Goal: Task Accomplishment & Management: Manage account settings

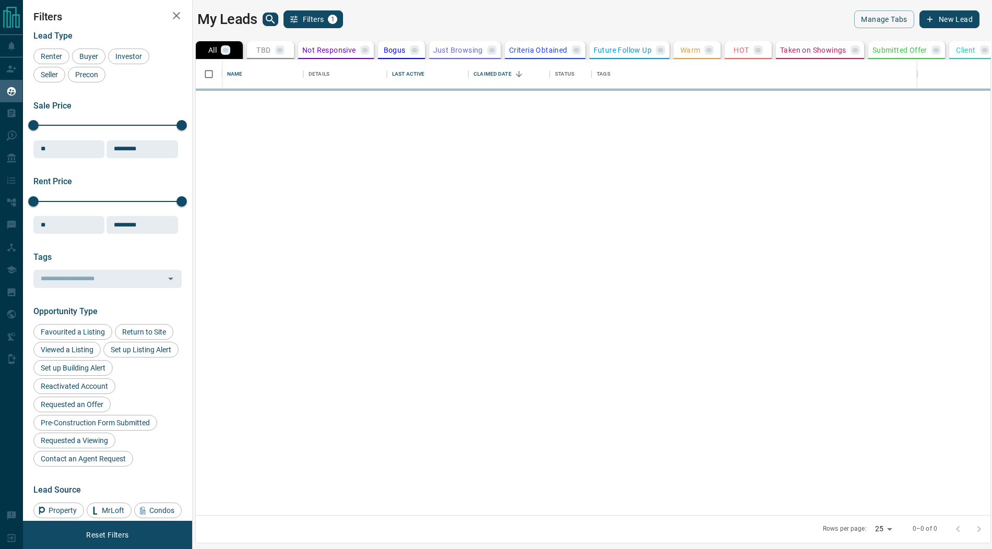
scroll to position [456, 795]
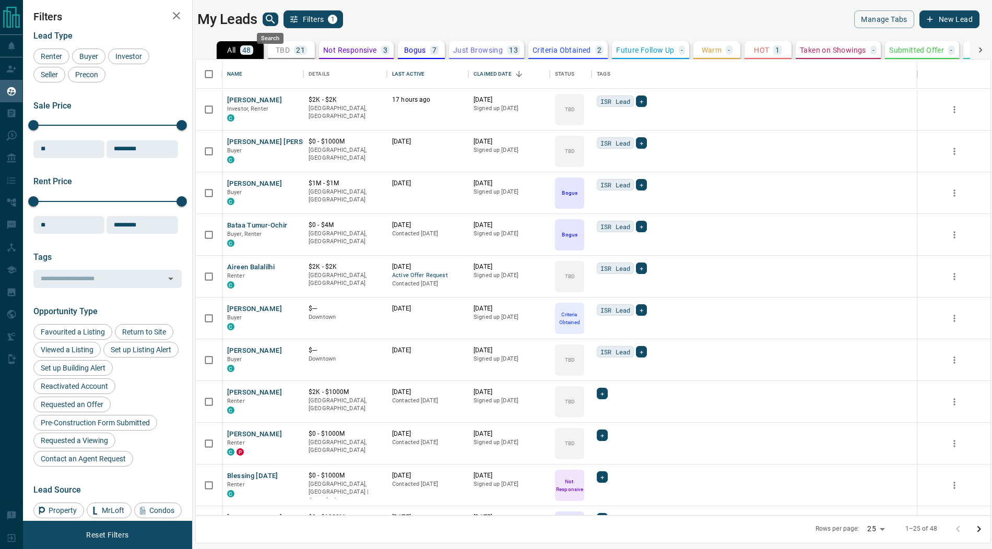
click at [274, 18] on icon "search button" at bounding box center [270, 19] width 13 height 13
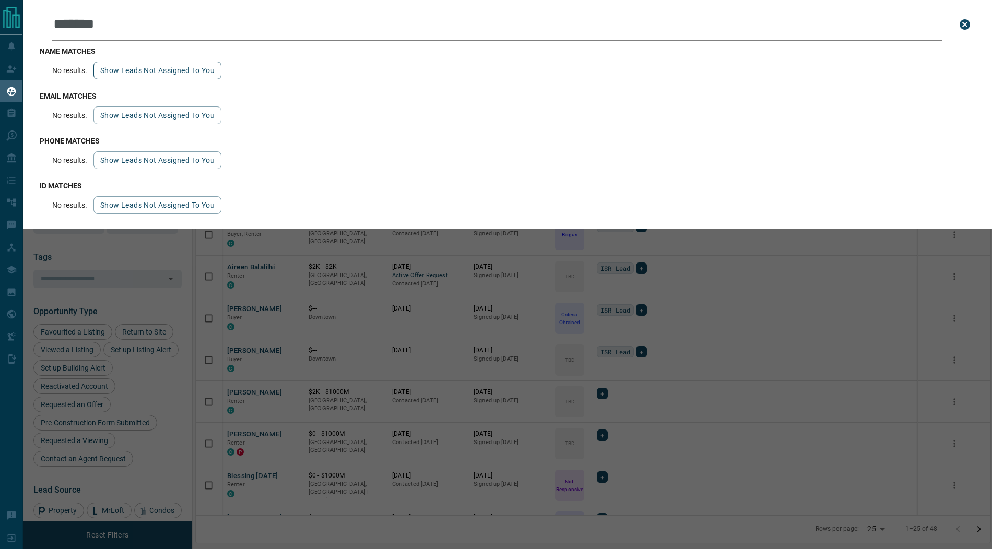
type input "*******"
click at [140, 72] on button "Show leads not assigned to you" at bounding box center [157, 71] width 128 height 18
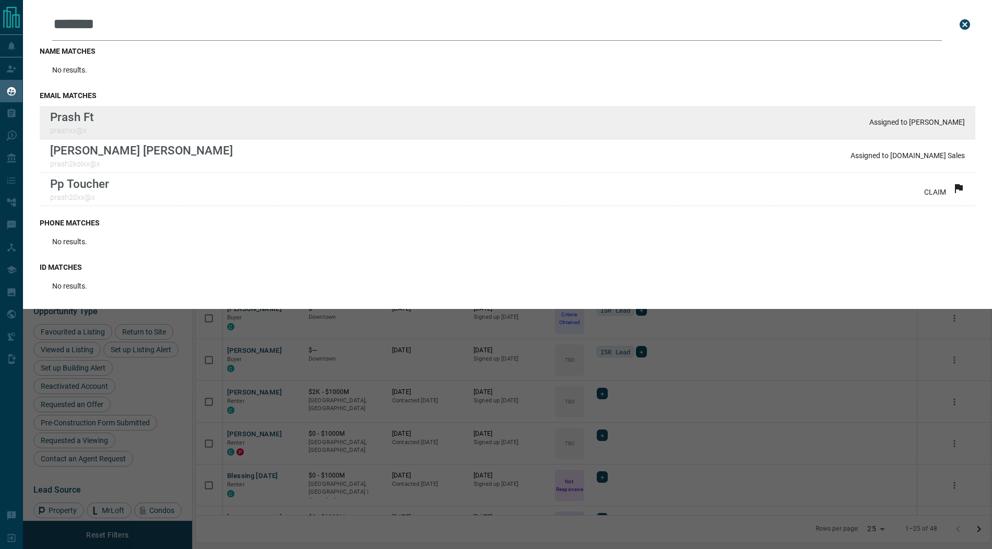
click at [129, 114] on div "Prash Ft prashxx@x Assigned to [PERSON_NAME]" at bounding box center [508, 122] width 936 height 33
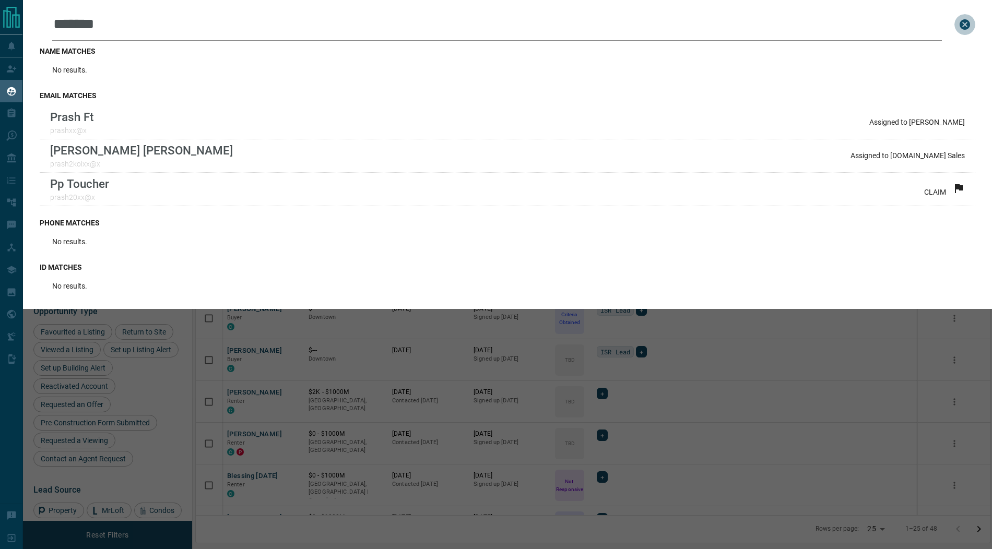
click at [965, 26] on icon "close search bar" at bounding box center [965, 24] width 10 height 10
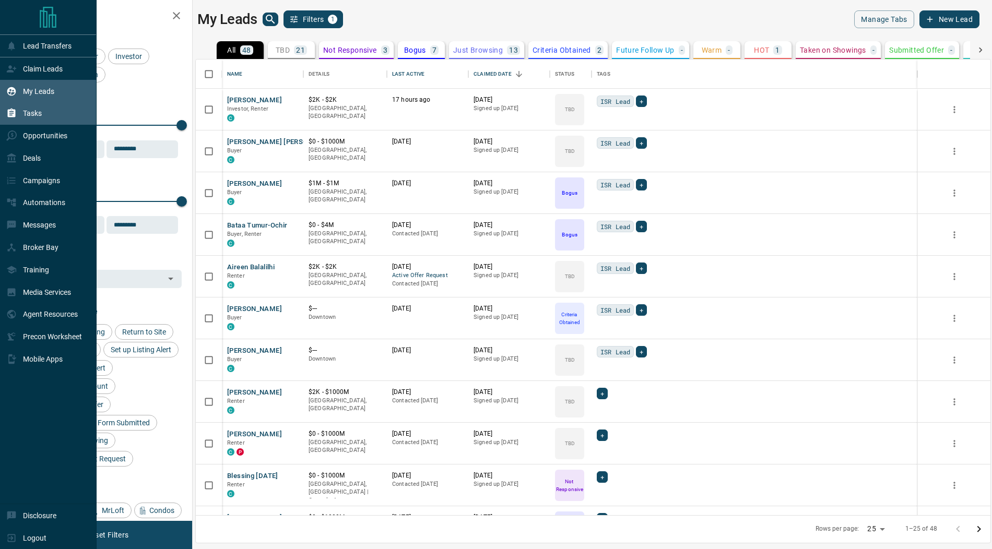
click at [40, 119] on div "Tasks" at bounding box center [24, 113] width 36 height 17
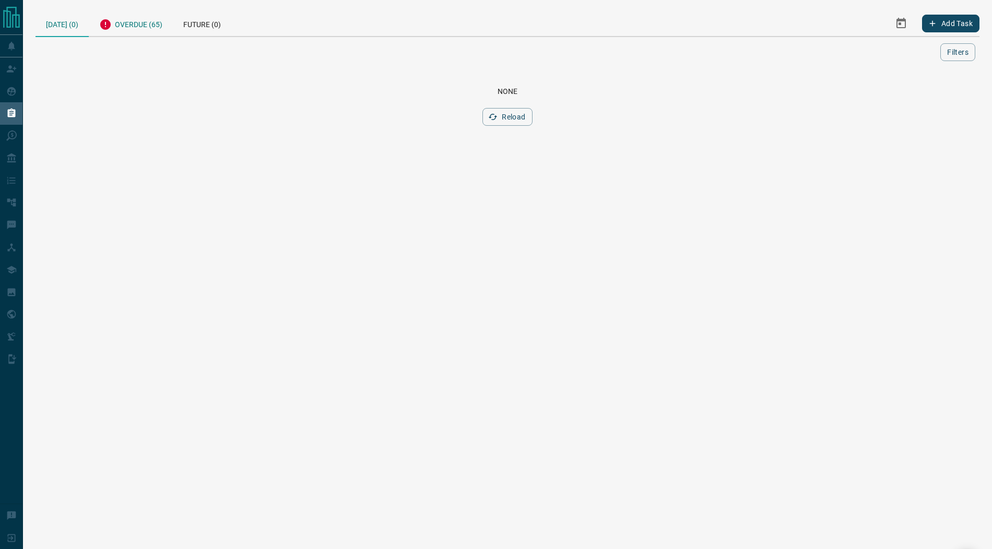
click at [149, 26] on div "Overdue (65)" at bounding box center [131, 23] width 84 height 26
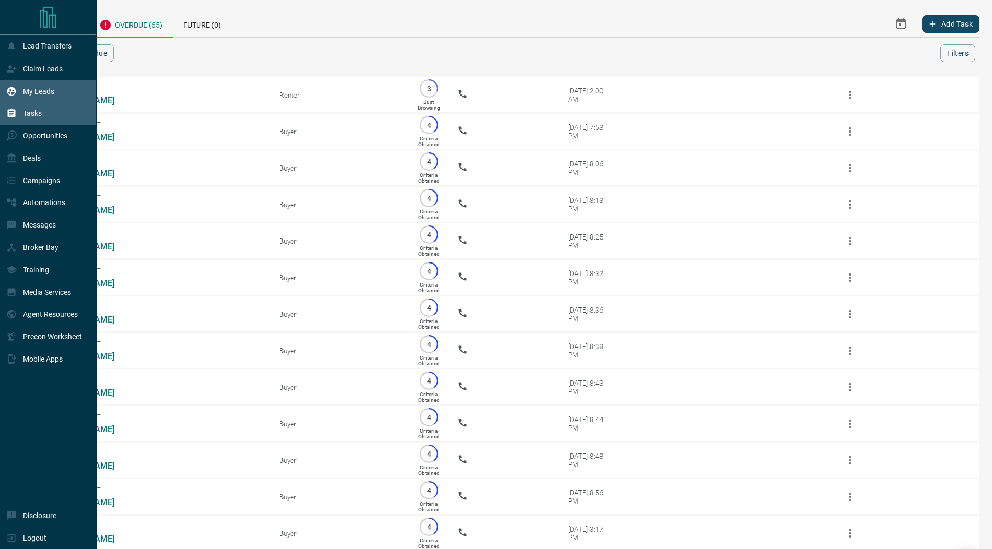
click at [19, 93] on div "My Leads" at bounding box center [30, 91] width 48 height 17
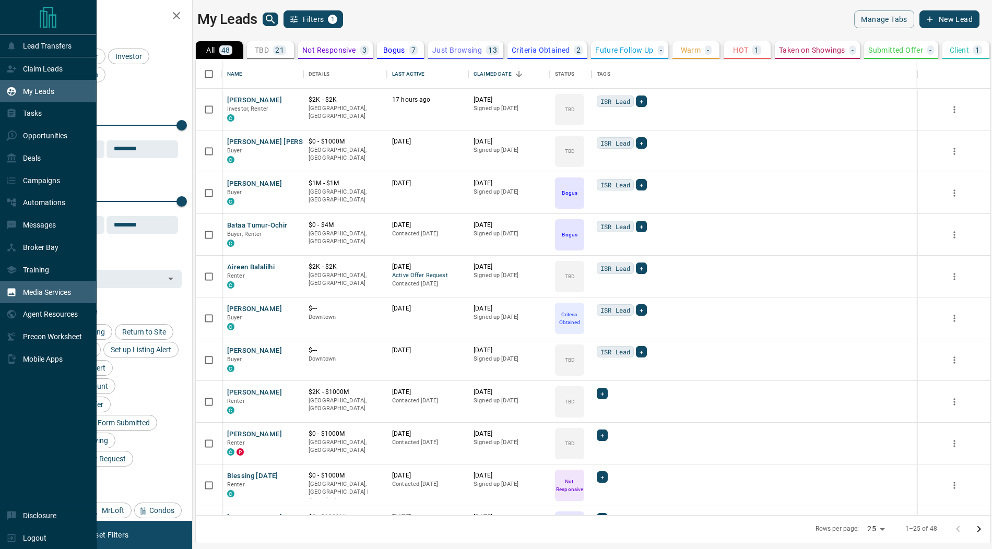
scroll to position [456, 795]
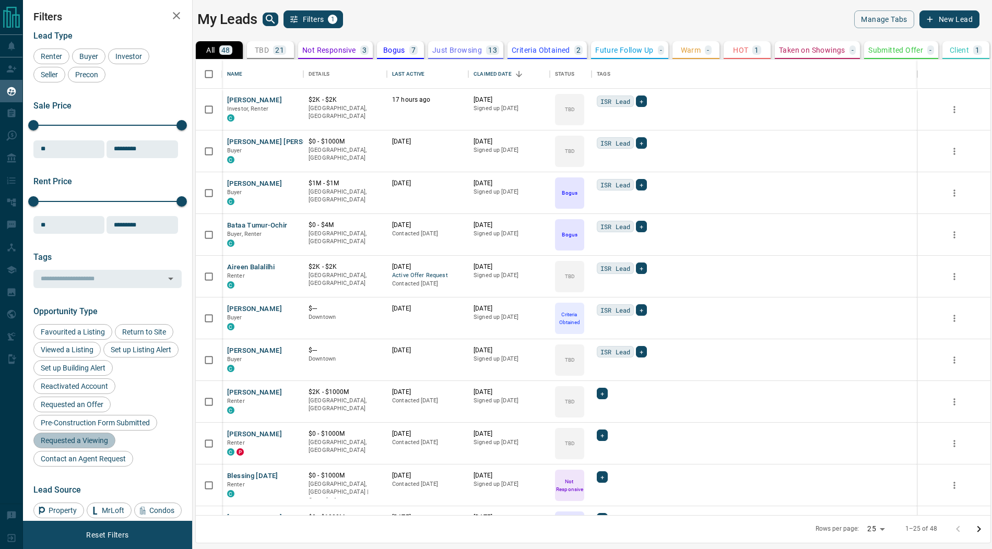
click at [78, 440] on span "Requested a Viewing" at bounding box center [74, 441] width 75 height 8
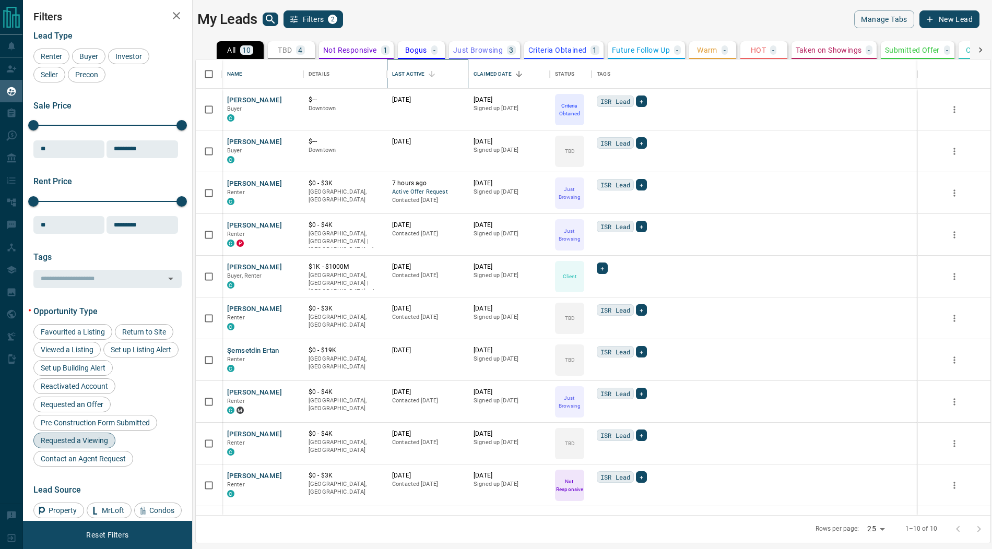
click at [416, 69] on div "Last Active" at bounding box center [408, 74] width 32 height 29
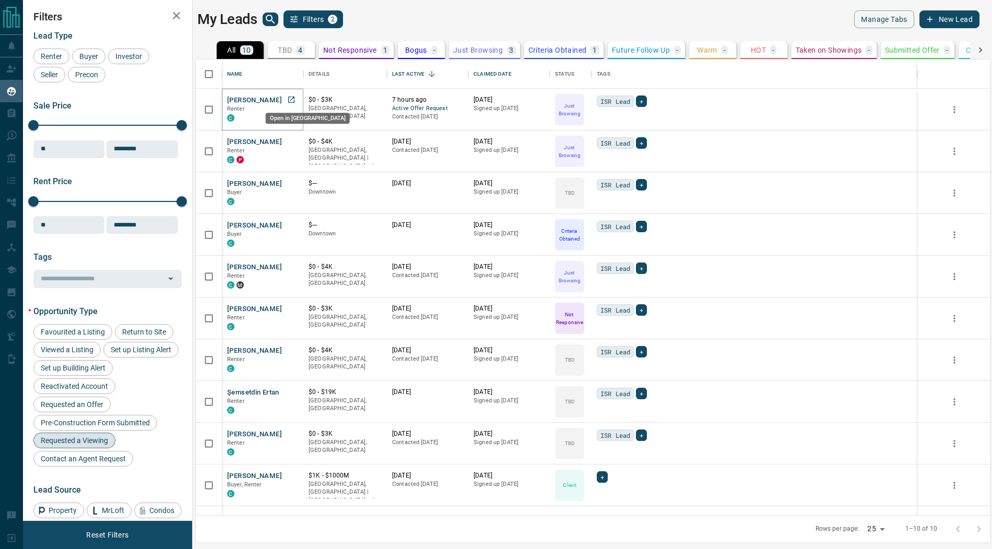
click at [290, 98] on icon "Open in New Tab" at bounding box center [291, 100] width 8 height 8
click at [290, 140] on icon "Open in New Tab" at bounding box center [291, 141] width 6 height 6
click at [292, 180] on icon "Open in New Tab" at bounding box center [291, 183] width 6 height 6
click at [291, 222] on icon "Open in New Tab" at bounding box center [291, 225] width 8 height 8
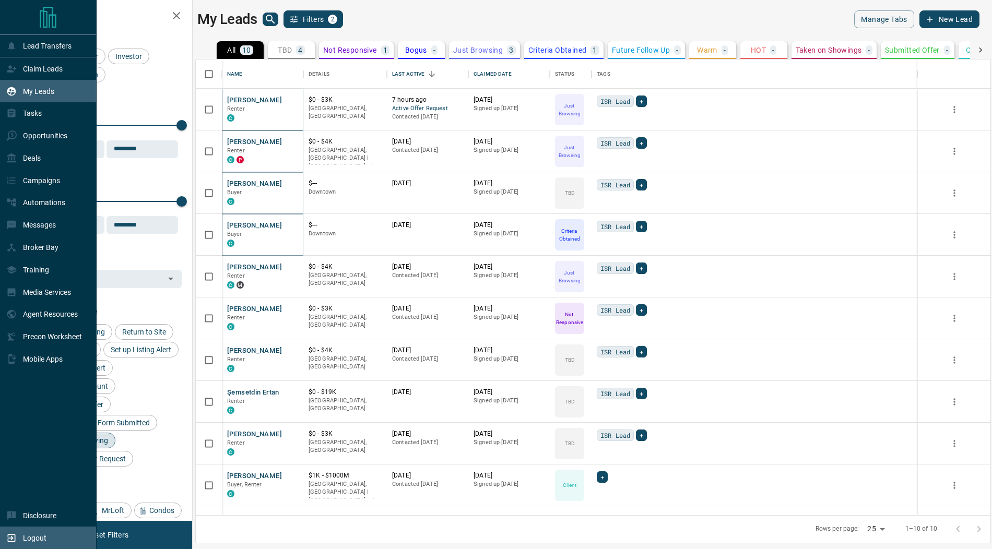
click at [26, 538] on p "Logout" at bounding box center [35, 538] width 24 height 8
